Goal: Information Seeking & Learning: Compare options

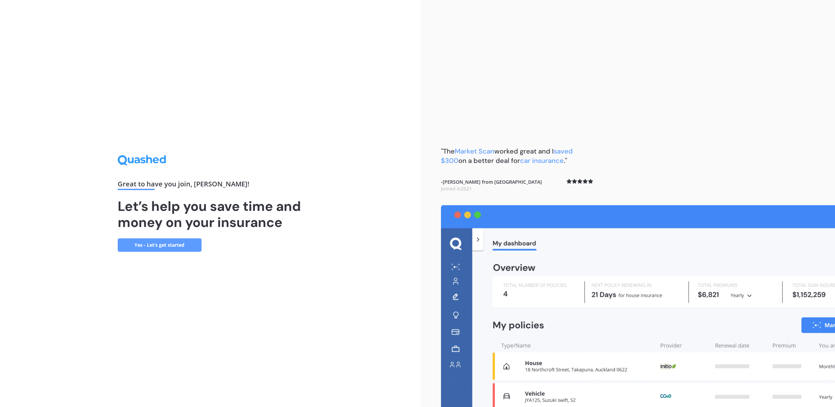
click at [166, 243] on link "Yes - Let’s get started" at bounding box center [160, 244] width 84 height 13
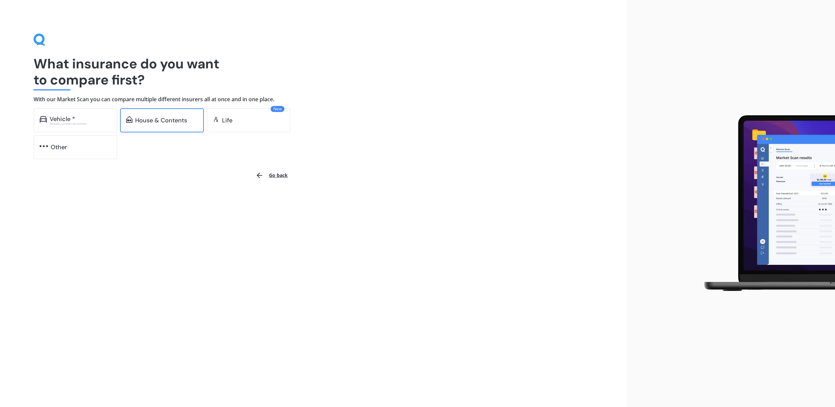
click at [158, 119] on div "House & Contents" at bounding box center [161, 120] width 52 height 7
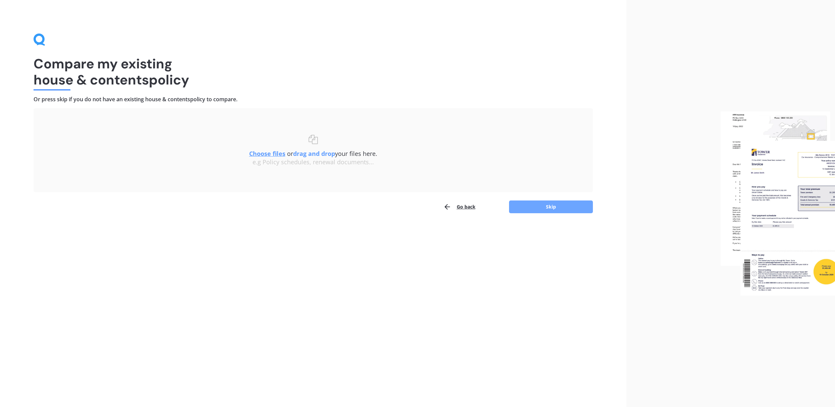
click at [562, 206] on button "Skip" at bounding box center [551, 207] width 84 height 13
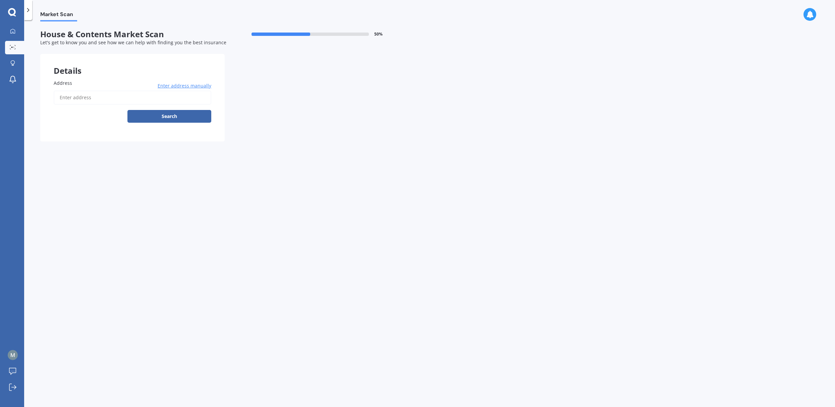
click at [76, 85] on label "Address" at bounding box center [131, 82] width 155 height 7
click at [76, 91] on input "Address" at bounding box center [133, 98] width 158 height 14
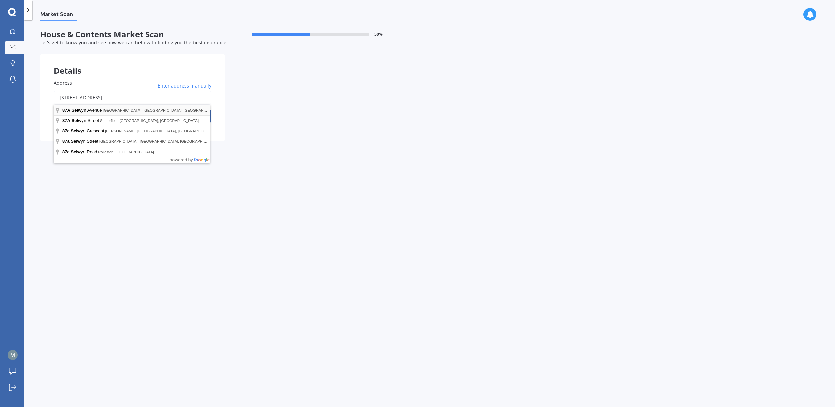
type input "[STREET_ADDRESS]"
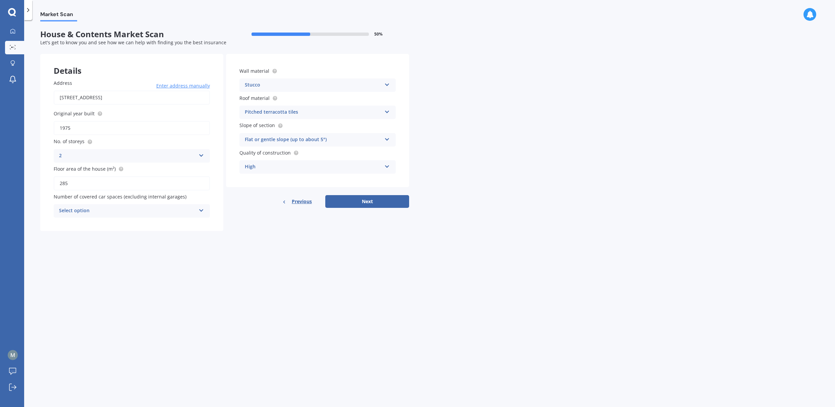
click at [201, 211] on icon at bounding box center [202, 209] width 6 height 5
click at [106, 225] on div "0" at bounding box center [132, 224] width 156 height 12
click at [387, 83] on icon at bounding box center [387, 83] width 6 height 5
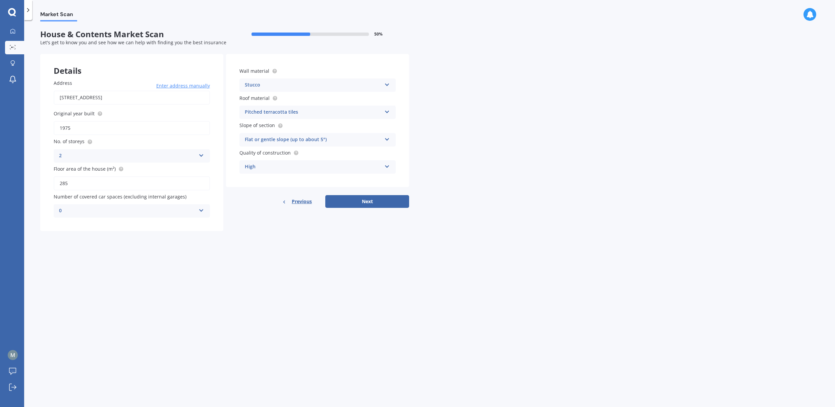
click at [387, 83] on icon at bounding box center [387, 83] width 6 height 5
click at [264, 90] on div "Stucco Artificial weatherboard/plank cladding Blockwork Brick veneer Double bri…" at bounding box center [317, 84] width 156 height 13
click at [389, 84] on icon at bounding box center [387, 83] width 6 height 5
click at [258, 109] on div "Other" at bounding box center [318, 110] width 156 height 12
click at [386, 113] on icon at bounding box center [387, 110] width 6 height 5
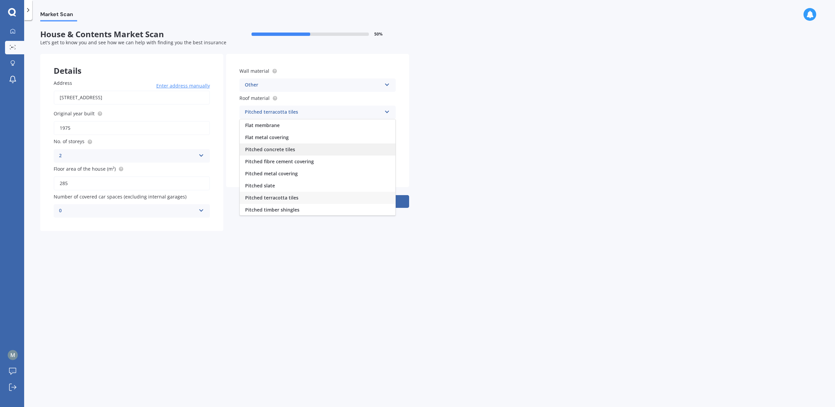
scroll to position [0, 0]
click at [294, 162] on div "Pitched concrete tiles" at bounding box center [318, 162] width 156 height 12
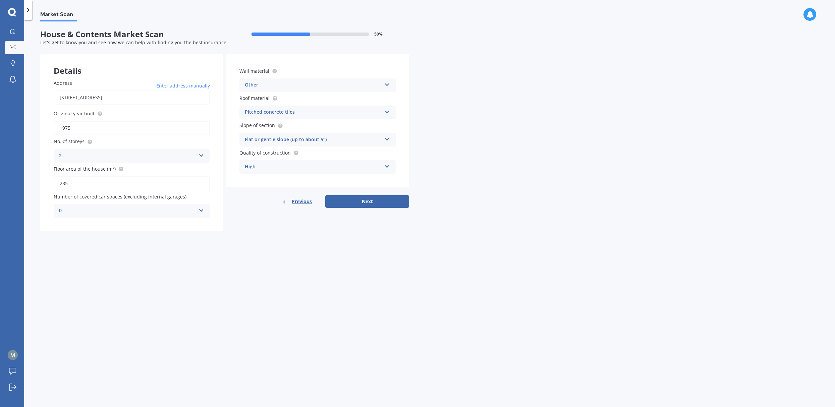
click at [388, 140] on icon at bounding box center [387, 138] width 6 height 5
click at [289, 166] on span "Moderate slope (about 15°)" at bounding box center [276, 165] width 63 height 6
click at [387, 166] on icon at bounding box center [387, 165] width 6 height 5
click at [256, 207] on span "Prestige" at bounding box center [254, 204] width 19 height 6
click at [388, 164] on icon at bounding box center [387, 165] width 6 height 5
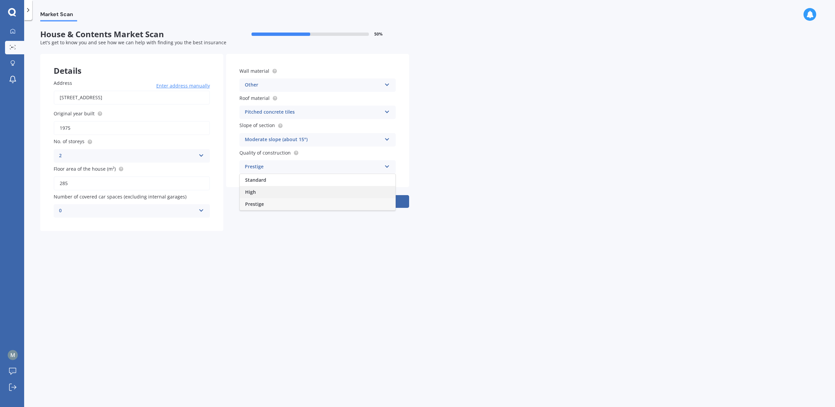
click at [374, 193] on div "High" at bounding box center [318, 192] width 156 height 12
click at [380, 199] on button "Next" at bounding box center [367, 201] width 84 height 13
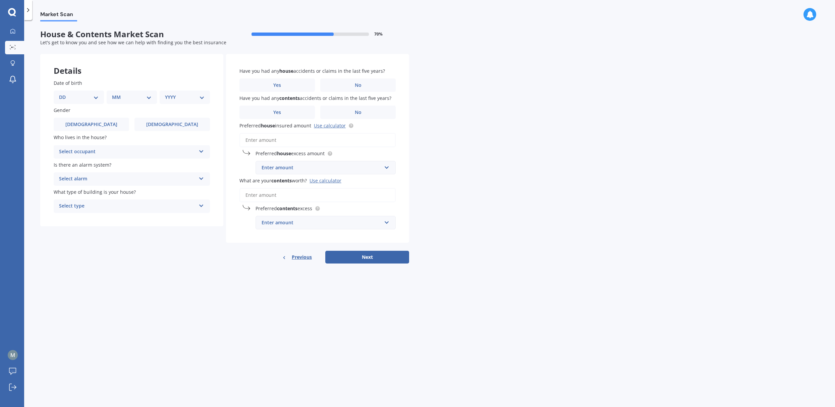
click at [98, 98] on select "DD 01 02 03 04 05 06 07 08 09 10 11 12 13 14 15 16 17 18 19 20 21 22 23 24 25 2…" at bounding box center [79, 97] width 40 height 7
select select "15"
click at [148, 96] on select "MM 01 02 03 04 05 06 07 08 09 10 11 12" at bounding box center [133, 97] width 37 height 7
select select "02"
click at [197, 98] on select "YYYY 2009 2008 2007 2006 2005 2004 2003 2002 2001 2000 1999 1998 1997 1996 1995…" at bounding box center [183, 97] width 37 height 7
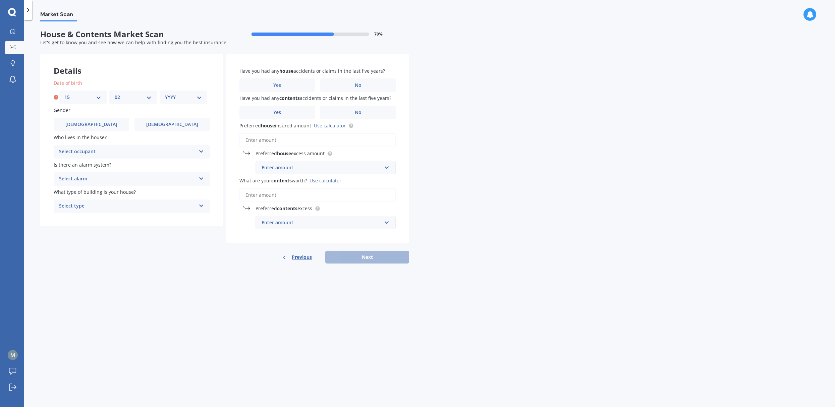
select select "1957"
click at [75, 124] on label "[DEMOGRAPHIC_DATA]" at bounding box center [91, 124] width 75 height 13
click at [0, 0] on input "[DEMOGRAPHIC_DATA]" at bounding box center [0, 0] width 0 height 0
click at [200, 150] on icon at bounding box center [202, 150] width 6 height 5
click at [193, 165] on div "Owner" at bounding box center [132, 165] width 156 height 12
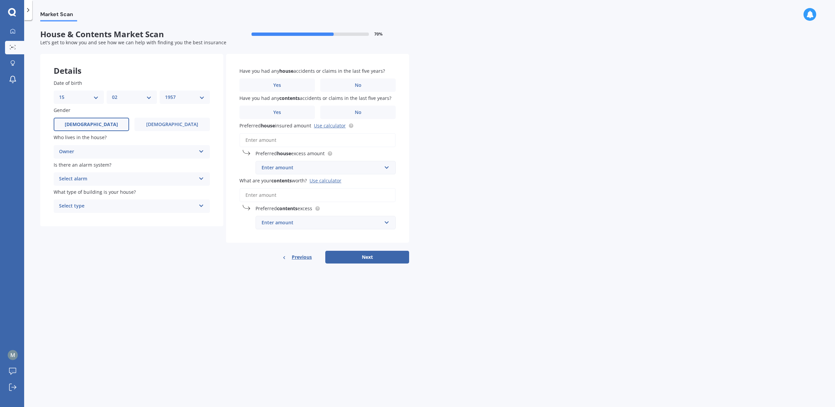
click at [202, 178] on icon at bounding box center [202, 177] width 6 height 5
click at [148, 207] on div "Yes, not monitored" at bounding box center [132, 204] width 156 height 12
click at [201, 205] on icon at bounding box center [202, 204] width 6 height 5
click at [194, 217] on div "Freestanding" at bounding box center [132, 219] width 156 height 12
click at [355, 84] on span "No" at bounding box center [358, 86] width 7 height 6
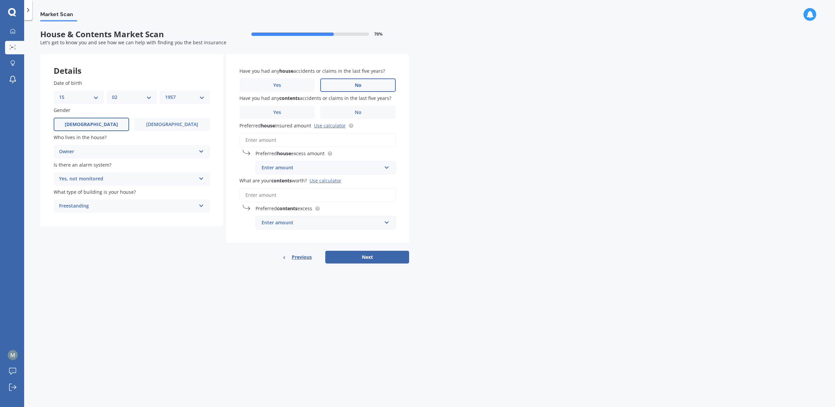
click at [0, 0] on input "No" at bounding box center [0, 0] width 0 height 0
click at [280, 111] on span "Yes" at bounding box center [277, 113] width 8 height 6
click at [0, 0] on input "Yes" at bounding box center [0, 0] width 0 height 0
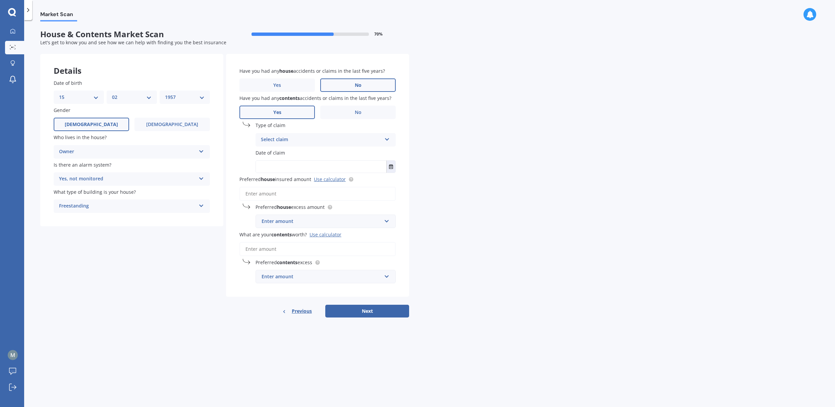
click at [388, 138] on icon at bounding box center [387, 138] width 6 height 5
click at [270, 189] on span "Fire" at bounding box center [265, 189] width 8 height 6
click at [451, 146] on div "Market Scan House & Contents Market Scan 70 % Let's get to know you and see how…" at bounding box center [429, 214] width 811 height 387
click at [320, 168] on input "text" at bounding box center [321, 167] width 130 height 12
click at [349, 114] on label "No" at bounding box center [357, 112] width 75 height 13
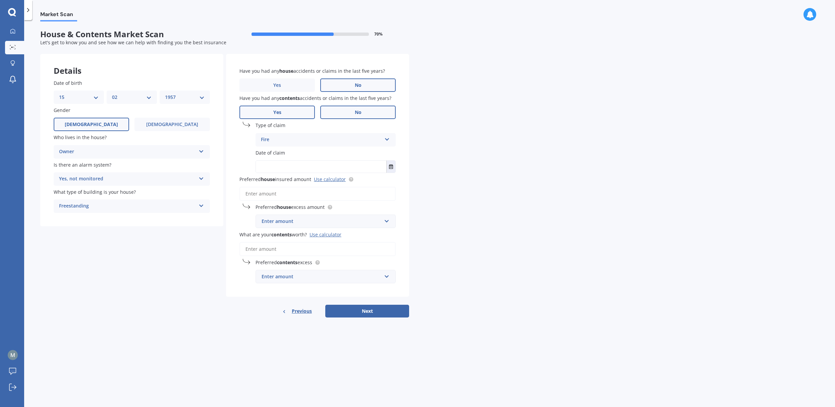
click at [0, 0] on input "No" at bounding box center [0, 0] width 0 height 0
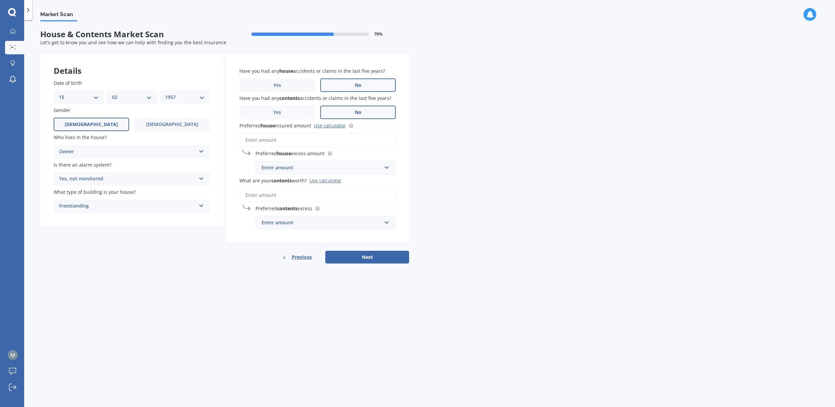
click at [328, 126] on link "Use calculator" at bounding box center [330, 125] width 32 height 6
click at [283, 166] on div "Enter amount" at bounding box center [322, 167] width 120 height 7
click at [286, 138] on input "Preferred house insured amount Use calculator" at bounding box center [317, 140] width 156 height 14
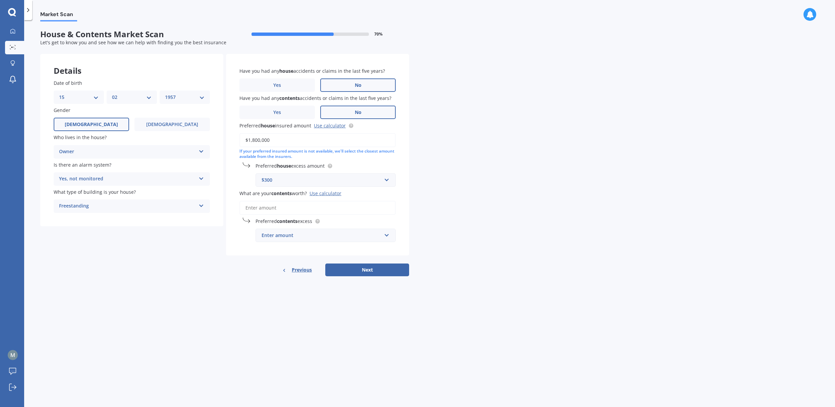
type input "$1,800,000"
click at [388, 181] on input "text" at bounding box center [323, 180] width 134 height 13
click at [274, 268] on span "$2,500" at bounding box center [268, 267] width 15 height 6
click at [339, 240] on input "text" at bounding box center [323, 235] width 134 height 13
click at [342, 203] on input "What are your contents worth? Use calculator" at bounding box center [317, 208] width 156 height 14
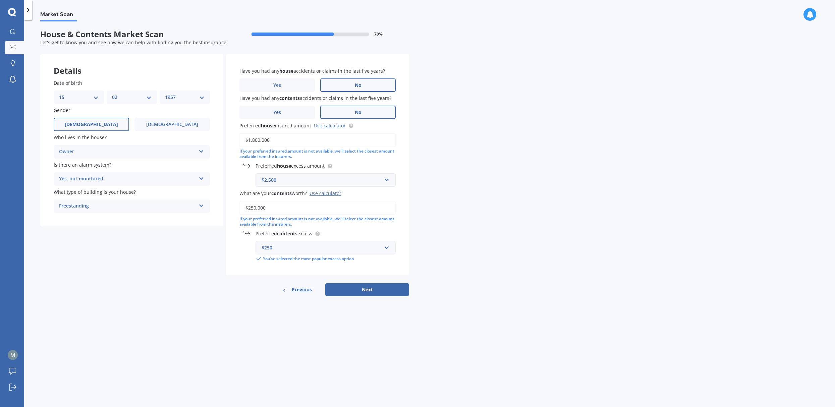
type input "$250,000"
click at [387, 250] on input "text" at bounding box center [323, 247] width 134 height 13
click at [279, 300] on div "$500" at bounding box center [326, 297] width 140 height 12
click at [370, 283] on button "Next" at bounding box center [367, 282] width 84 height 13
select select "15"
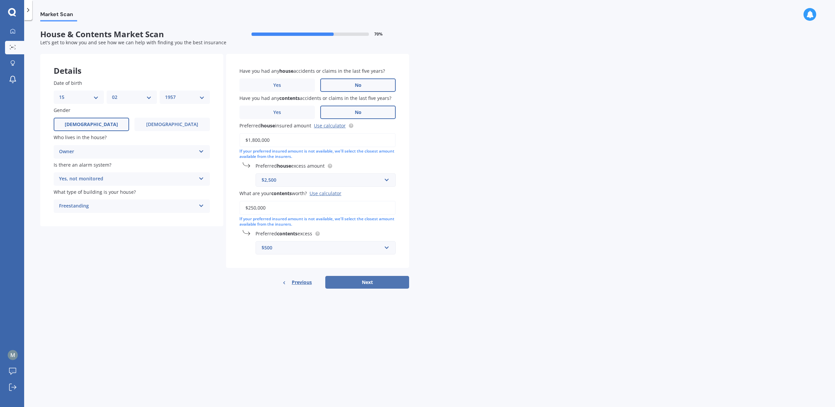
select select "02"
select select "1957"
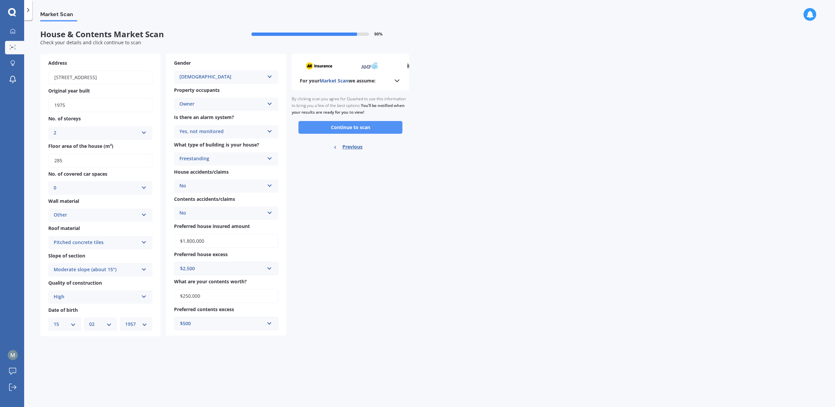
click at [351, 128] on button "Continue to scan" at bounding box center [351, 127] width 104 height 13
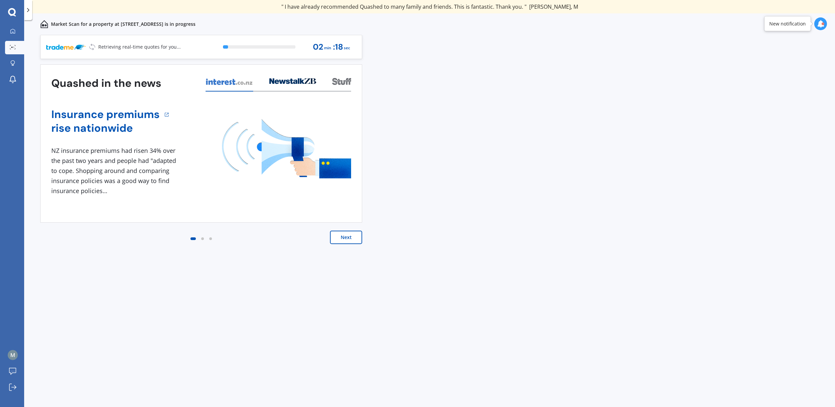
click at [344, 245] on div "Next" at bounding box center [201, 244] width 322 height 27
click at [346, 234] on button "Next" at bounding box center [346, 237] width 32 height 13
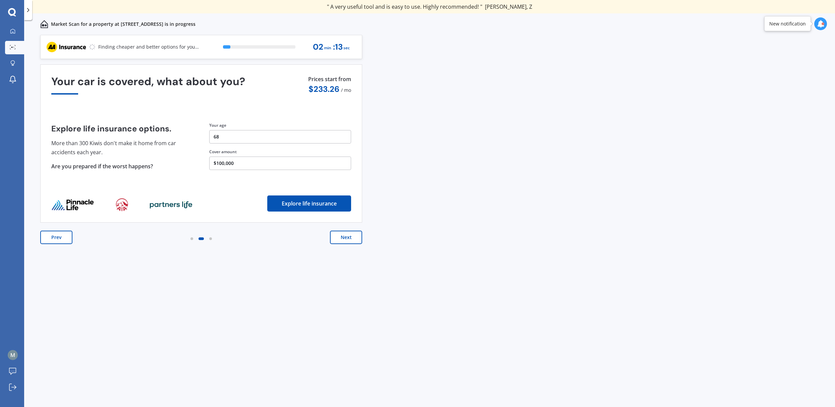
click at [346, 234] on button "Next" at bounding box center [346, 237] width 32 height 13
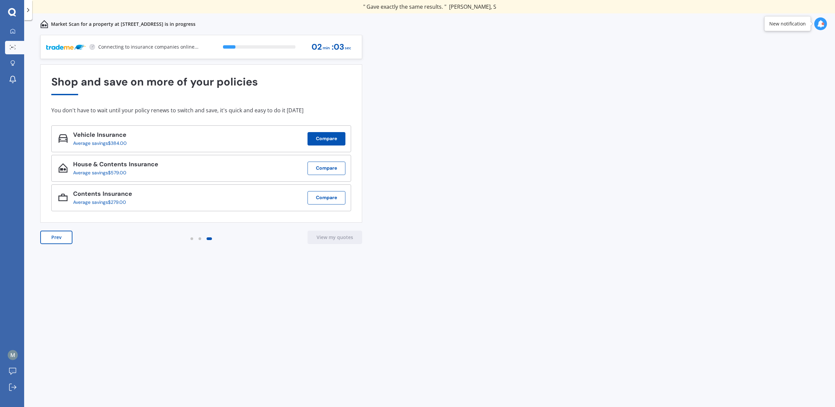
click at [323, 142] on button "Compare" at bounding box center [327, 138] width 38 height 13
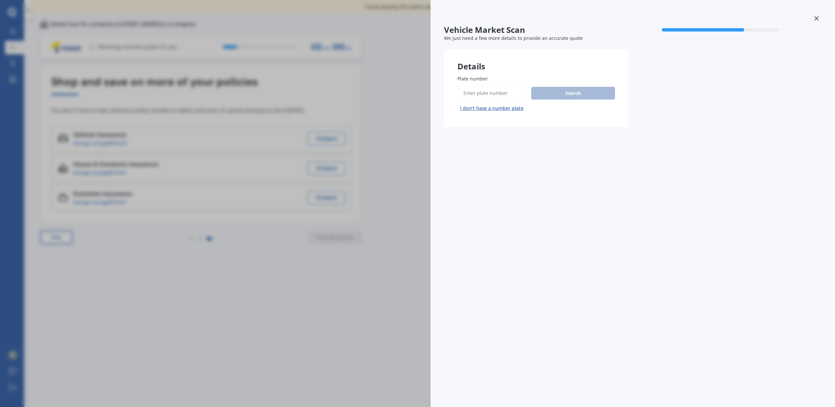
click at [500, 91] on input "Plate number" at bounding box center [492, 93] width 71 height 14
type input "JHy328"
click at [573, 95] on button "Search" at bounding box center [573, 93] width 84 height 13
select select "SKODA"
select select "OCTAVIA"
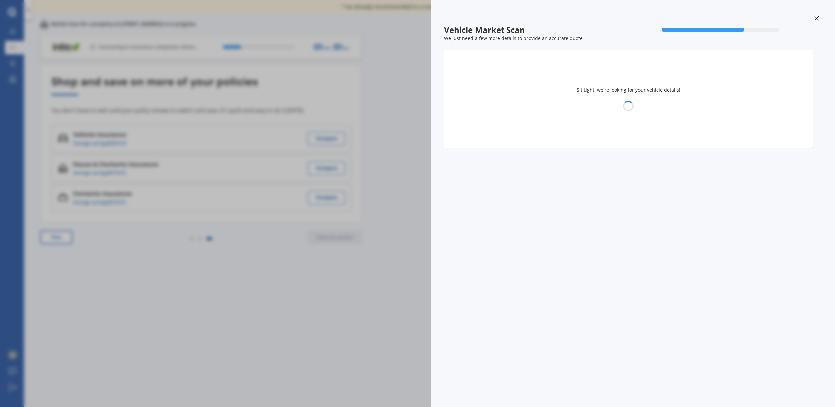
select select "15"
select select "02"
select select "1957"
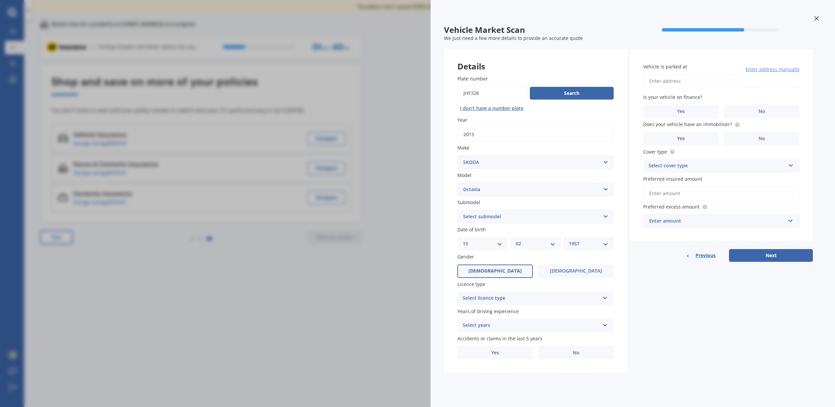
click at [605, 215] on select "Select submodel (All other) Combi vRS 2.0 TDI Combi 1.6 TDI Combi 1.9 TDI Combi…" at bounding box center [535, 216] width 156 height 13
select select "COMBI VRS 2.0 TURBO PETROL"
click at [605, 297] on icon at bounding box center [605, 296] width 6 height 5
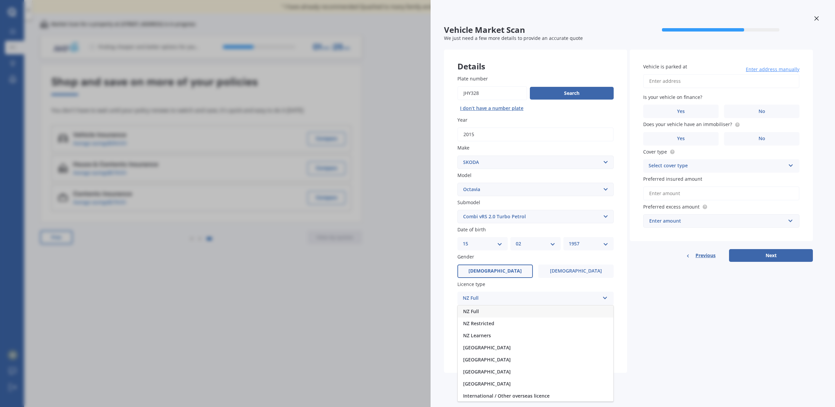
click at [571, 311] on div "NZ Full" at bounding box center [536, 312] width 156 height 12
click at [607, 325] on icon at bounding box center [605, 324] width 6 height 5
click at [586, 339] on div "5 or more years" at bounding box center [536, 339] width 156 height 12
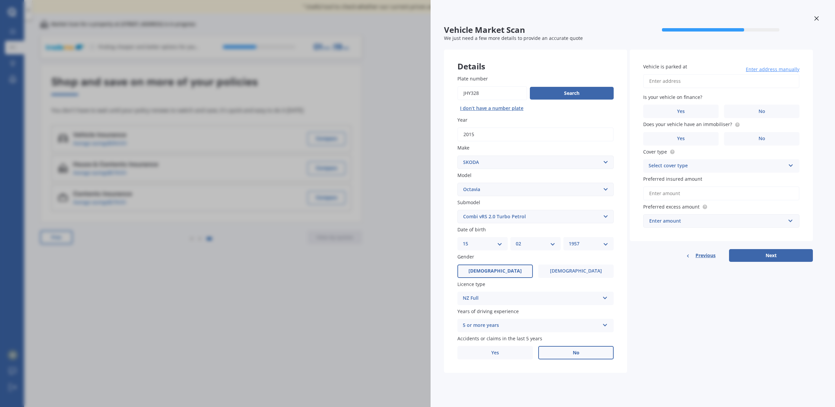
click at [579, 351] on span "No" at bounding box center [576, 353] width 7 height 6
click at [0, 0] on input "No" at bounding box center [0, 0] width 0 height 0
click at [575, 352] on span "No" at bounding box center [576, 353] width 7 height 6
click at [0, 0] on input "No" at bounding box center [0, 0] width 0 height 0
click at [716, 82] on input "Vehicle is parked at" at bounding box center [721, 81] width 156 height 14
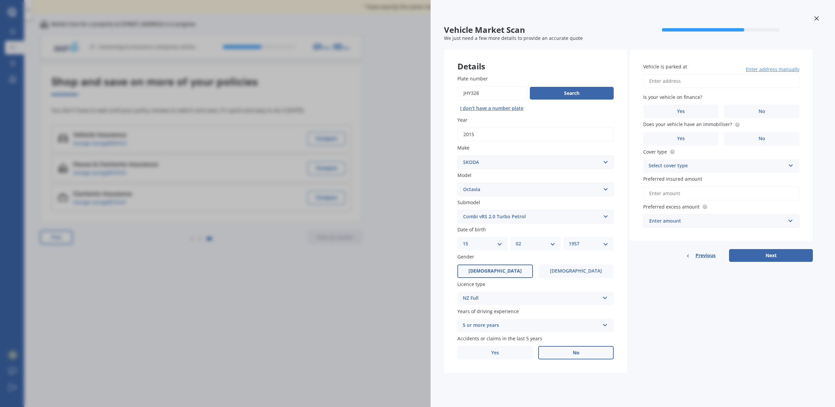
type input "[STREET_ADDRESS]"
click at [755, 111] on label "No" at bounding box center [761, 111] width 75 height 13
click at [0, 0] on input "No" at bounding box center [0, 0] width 0 height 0
click at [686, 140] on label "Yes" at bounding box center [680, 138] width 75 height 13
click at [0, 0] on input "Yes" at bounding box center [0, 0] width 0 height 0
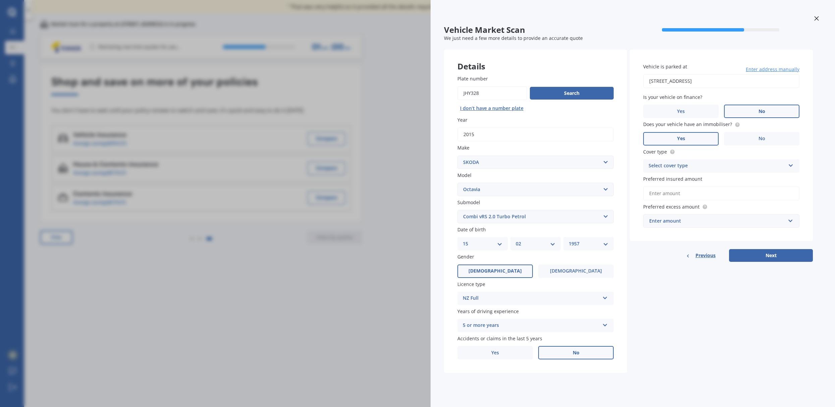
click at [791, 164] on icon at bounding box center [791, 164] width 6 height 5
click at [778, 178] on div "Comprehensive" at bounding box center [722, 179] width 156 height 12
click at [671, 193] on input "Preferred insured amount" at bounding box center [721, 193] width 156 height 14
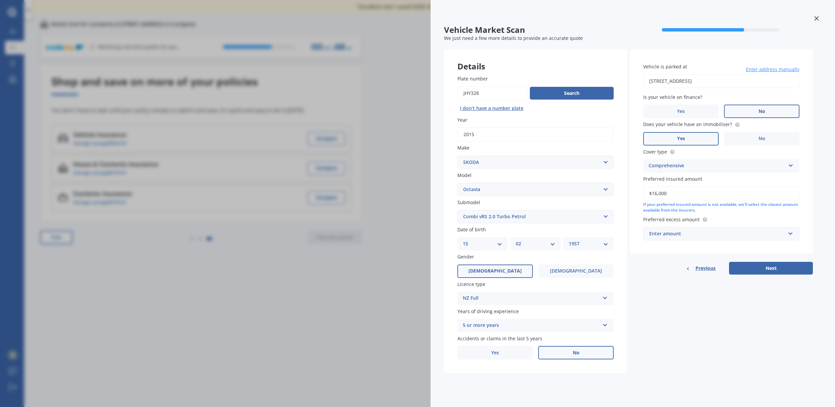
type input "$16,000"
click at [695, 232] on div "Enter amount" at bounding box center [717, 233] width 136 height 7
click at [693, 232] on input "400" at bounding box center [719, 233] width 150 height 13
type input "400"
click at [732, 303] on div "Details Plate number Search I don’t have a number plate Year [DATE] Make Select…" at bounding box center [628, 212] width 369 height 324
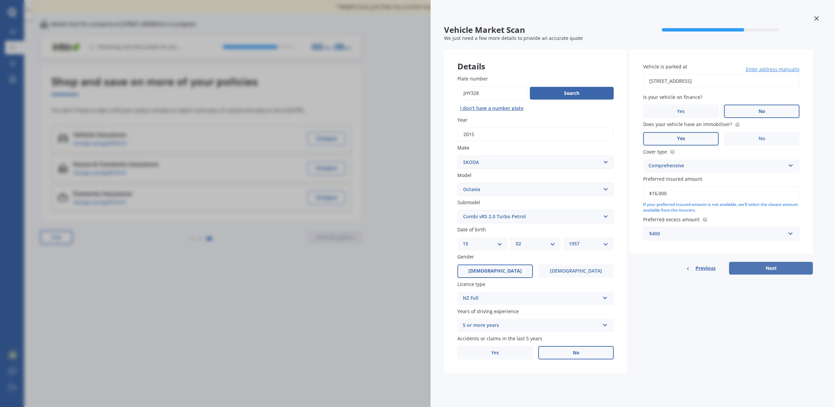
click at [775, 268] on button "Next" at bounding box center [771, 268] width 84 height 13
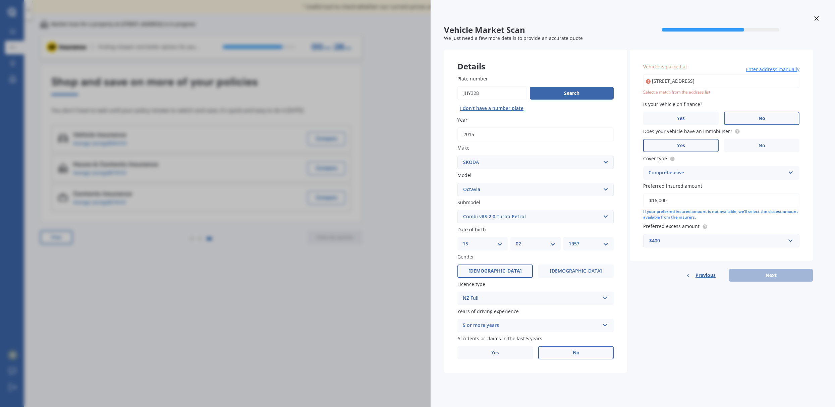
click at [697, 80] on input "[STREET_ADDRESS]" at bounding box center [721, 81] width 156 height 14
click at [681, 80] on input "[STREET_ADDRESS]" at bounding box center [721, 81] width 156 height 14
click at [767, 277] on div "Previous Next" at bounding box center [721, 275] width 183 height 13
click at [778, 70] on span "Enter address manually" at bounding box center [773, 69] width 54 height 7
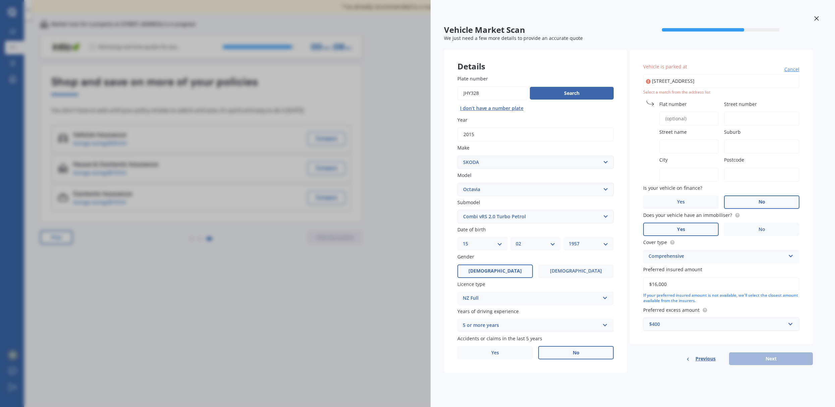
click at [734, 105] on span "Street number" at bounding box center [740, 104] width 33 height 6
click at [734, 112] on input "Street number" at bounding box center [761, 119] width 75 height 14
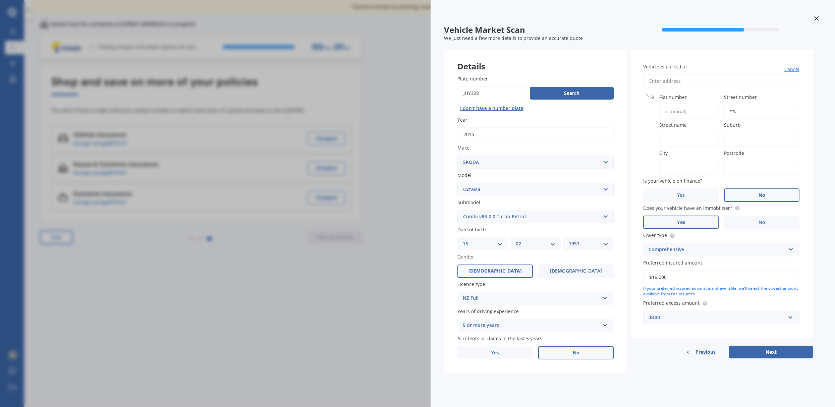
type input "*"
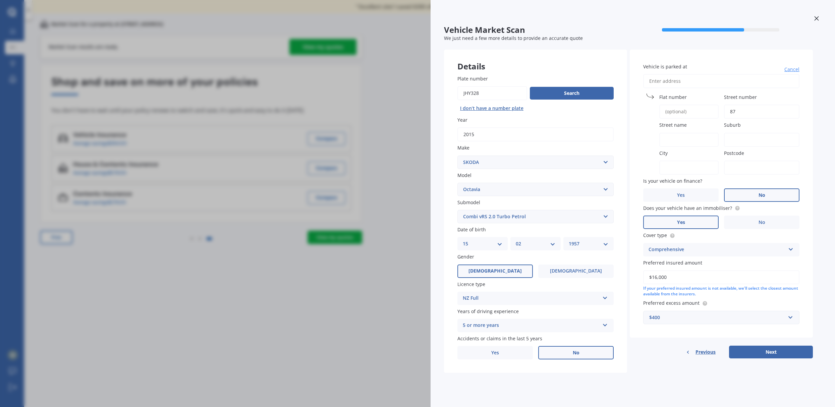
type input "87A"
type input "[STREET_ADDRESS]"
type input "87A"
type input "[GEOGRAPHIC_DATA]"
type input "[GEOGRAPHIC_DATA] - [GEOGRAPHIC_DATA]"
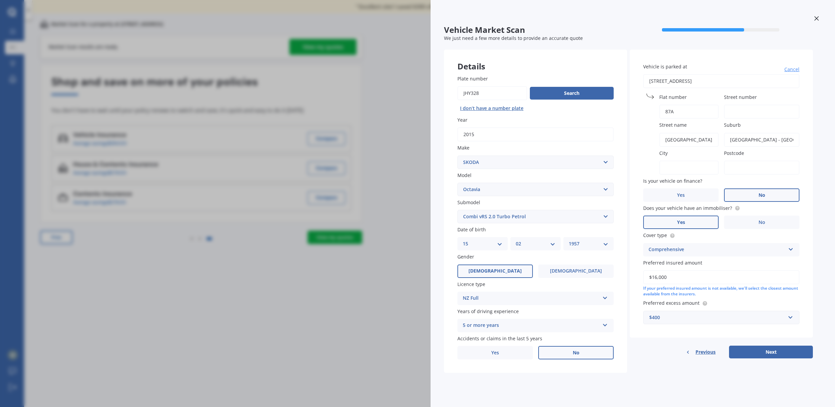
type input "[GEOGRAPHIC_DATA] - [GEOGRAPHIC_DATA]"
type input "1071"
click at [764, 354] on div "Previous Next" at bounding box center [721, 352] width 183 height 13
click at [705, 73] on div "Vehicle is parked at Cancel" at bounding box center [721, 75] width 156 height 25
click at [733, 111] on input "Street number" at bounding box center [761, 112] width 75 height 14
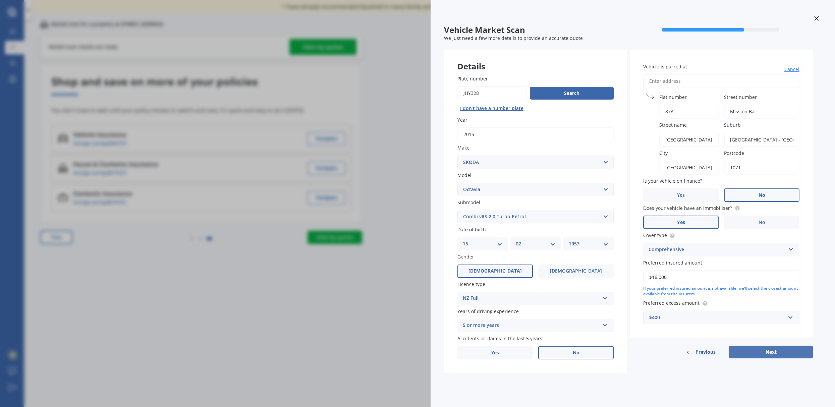
type input "Mission Ba"
click at [772, 353] on button "Next" at bounding box center [771, 352] width 84 height 13
select select "15"
select select "02"
select select "1957"
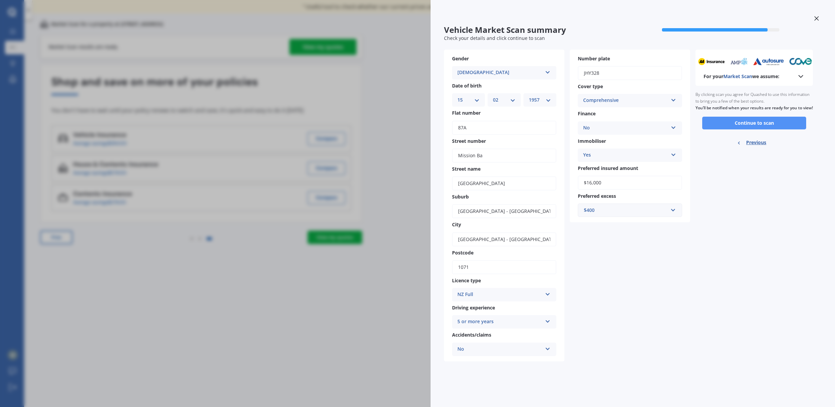
click at [763, 128] on button "Continue to scan" at bounding box center [754, 123] width 104 height 13
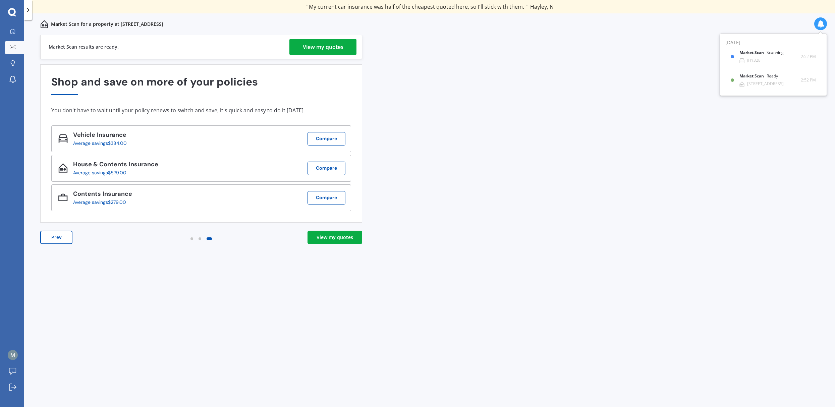
click at [325, 48] on div "View my quotes" at bounding box center [323, 47] width 41 height 16
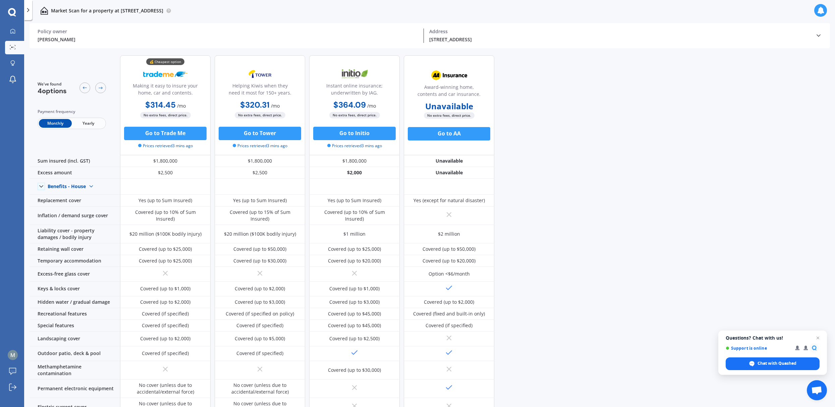
click at [89, 122] on span "Yearly" at bounding box center [88, 123] width 33 height 9
click at [792, 13] on div "New notification" at bounding box center [787, 10] width 37 height 7
click at [823, 9] on div at bounding box center [823, 10] width 3 height 3
click at [773, 40] on div "Ready" at bounding box center [772, 39] width 11 height 5
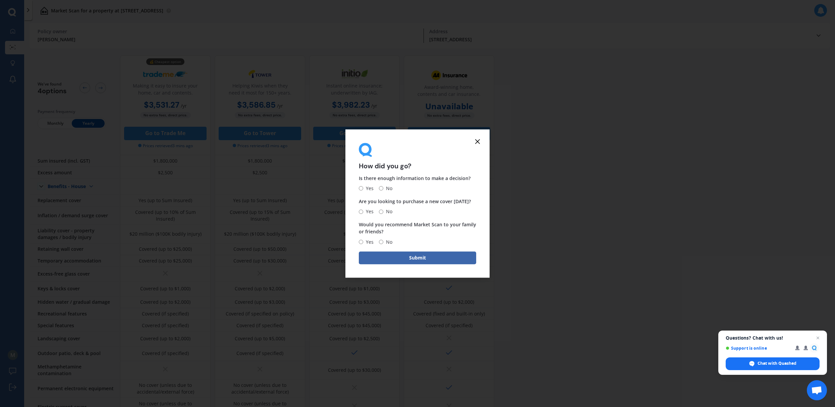
click at [477, 140] on icon at bounding box center [478, 142] width 8 height 8
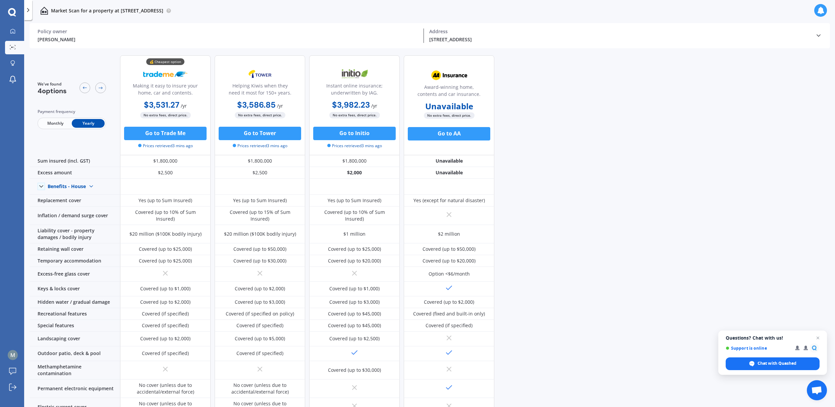
click at [819, 10] on icon at bounding box center [820, 10] width 7 height 7
click at [770, 46] on div "Market Scan Ready JHY328" at bounding box center [770, 43] width 60 height 12
click at [16, 33] on div at bounding box center [13, 32] width 10 height 6
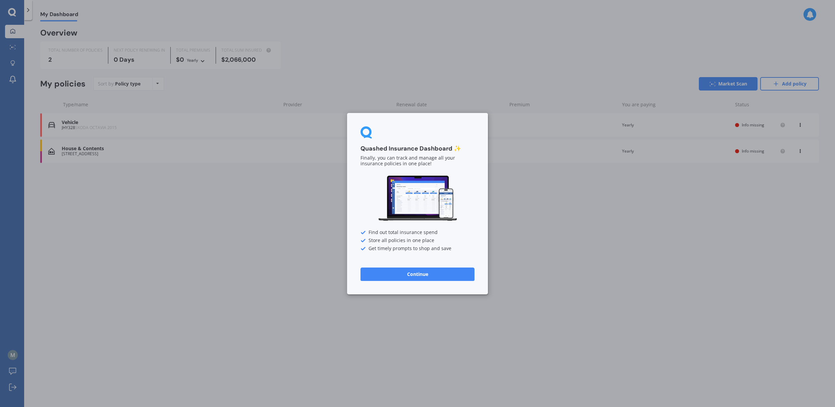
click at [544, 254] on div "Quashed Insurance Dashboard ✨ Finally, you can track and manage all your insura…" at bounding box center [417, 203] width 835 height 407
click at [154, 130] on div "Quashed Insurance Dashboard ✨ Finally, you can track and manage all your insura…" at bounding box center [417, 203] width 835 height 407
click at [423, 273] on button "Continue" at bounding box center [418, 273] width 114 height 13
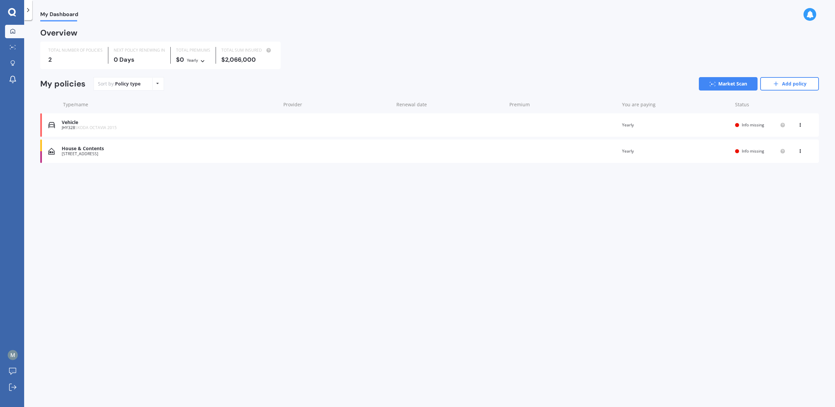
click at [69, 123] on div "Vehicle" at bounding box center [170, 123] width 216 height 6
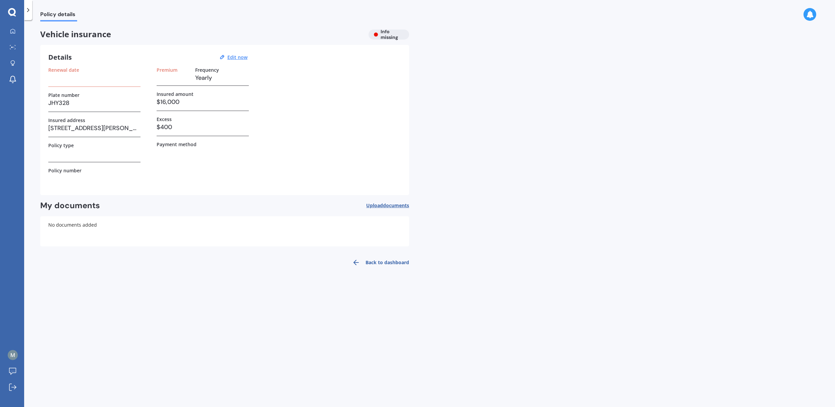
click at [807, 14] on icon at bounding box center [809, 14] width 7 height 7
click at [744, 48] on div "Market Scan Ready" at bounding box center [752, 44] width 47 height 7
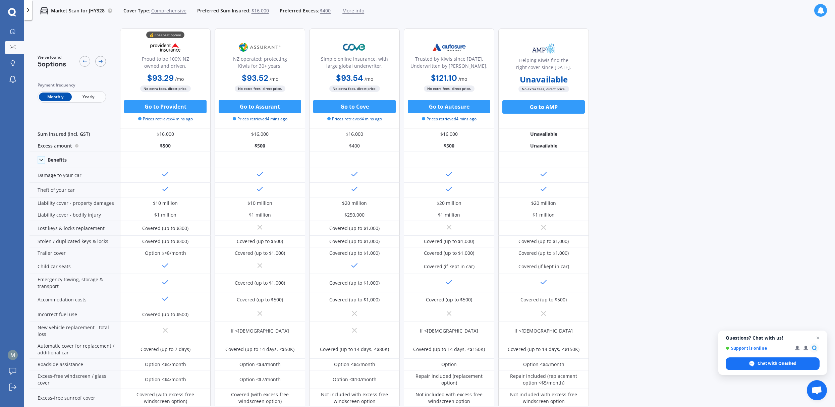
click at [87, 98] on span "Yearly" at bounding box center [88, 97] width 33 height 9
